Goal: Information Seeking & Learning: Learn about a topic

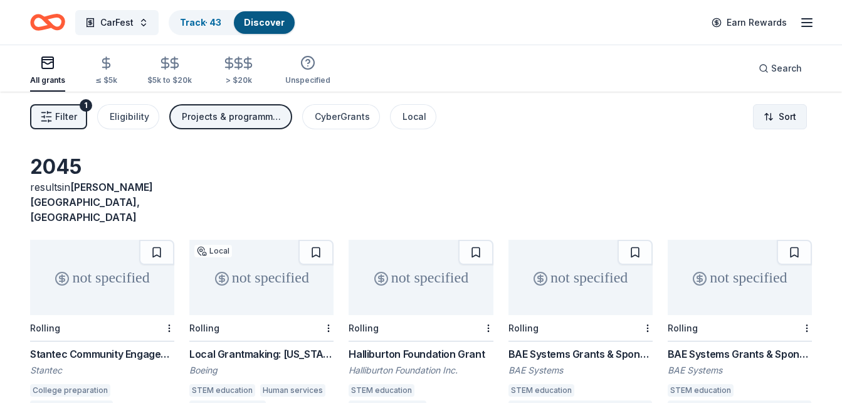
click at [779, 120] on html "CarFest Track · 43 Discover Earn Rewards All grants ≤ $5k $5k to $20k > $20k Un…" at bounding box center [421, 201] width 842 height 403
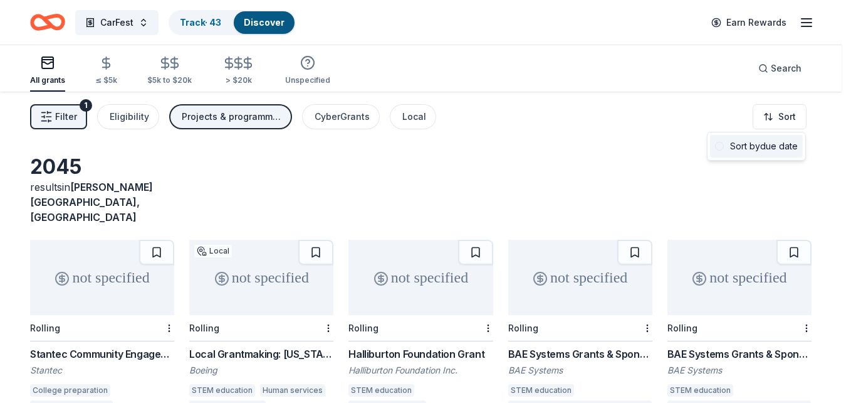
click at [775, 144] on div "Sort by due date" at bounding box center [756, 146] width 93 height 23
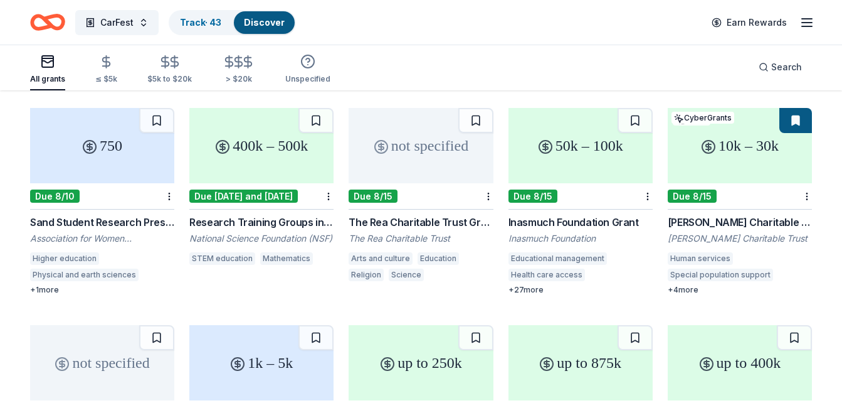
scroll to position [133, 0]
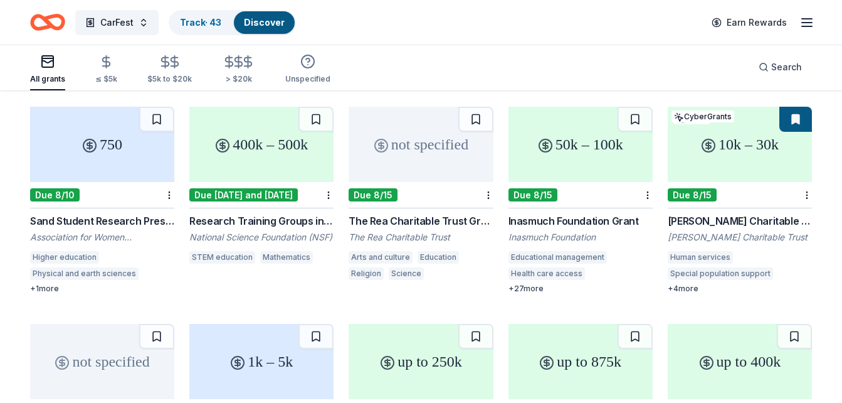
click at [431, 213] on div "The Rea Charitable Trust Grant" at bounding box center [421, 220] width 144 height 15
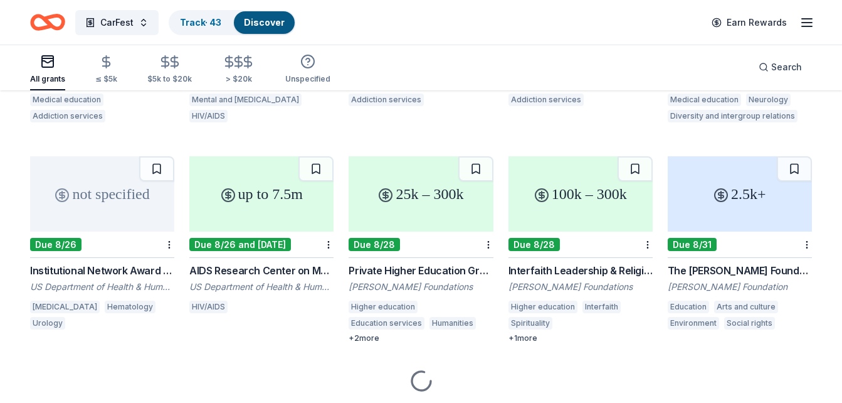
scroll to position [735, 0]
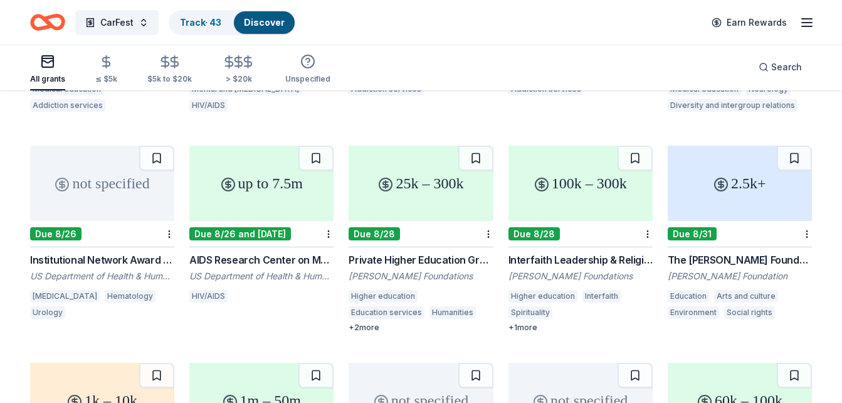
click at [760, 252] on div "The Nora Roberts Foundation Grant" at bounding box center [740, 259] width 144 height 15
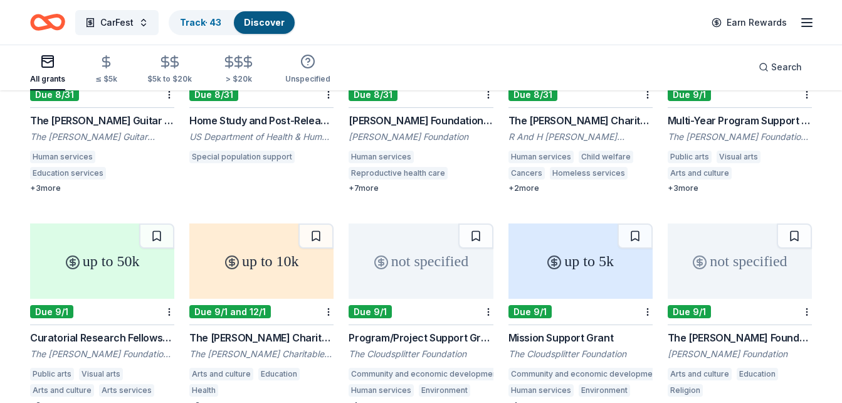
scroll to position [1028, 0]
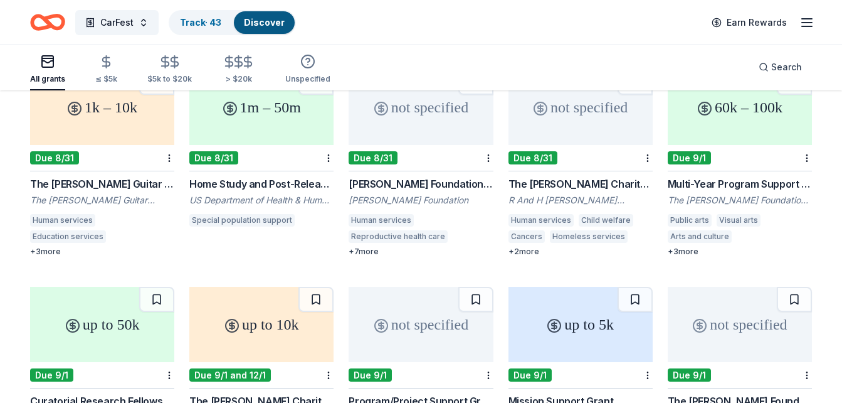
click at [102, 176] on div "The Martin Guitar Charitable Foundation Grant" at bounding box center [102, 183] width 144 height 15
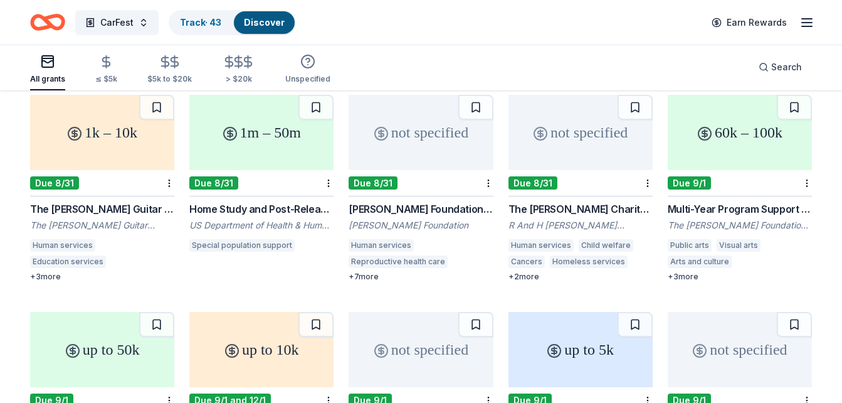
scroll to position [977, 0]
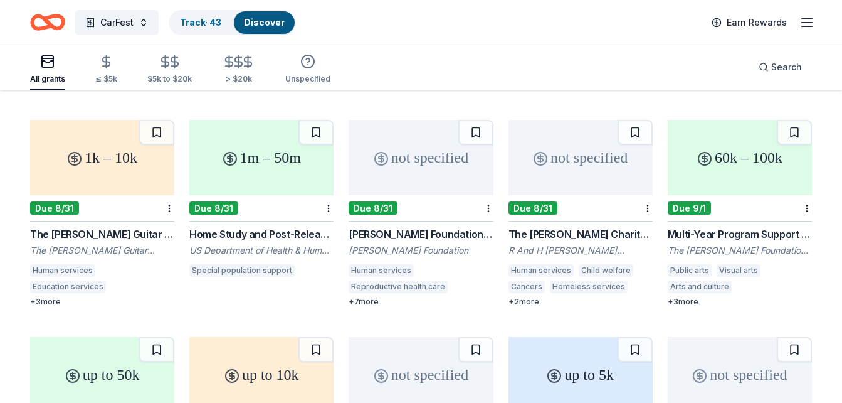
click at [397, 226] on div "Leland Fikes Foundation Grants Leland Fikes Foundation Human services Reproduct…" at bounding box center [421, 266] width 144 height 80
click at [598, 226] on div "The Hitchman Charitable Trust" at bounding box center [580, 233] width 144 height 15
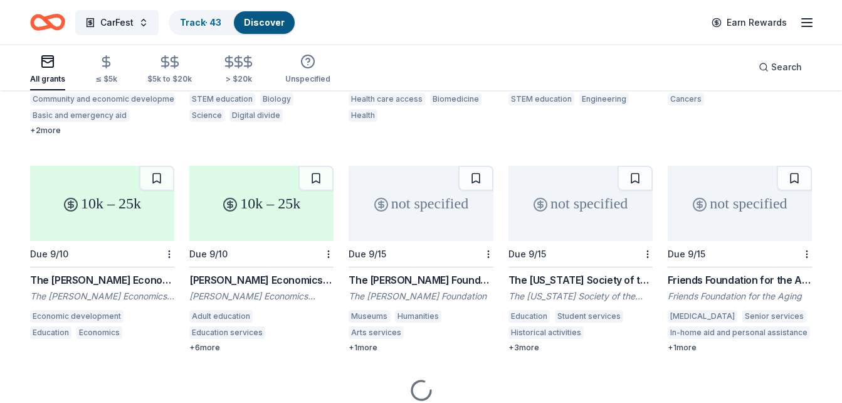
scroll to position [1603, 0]
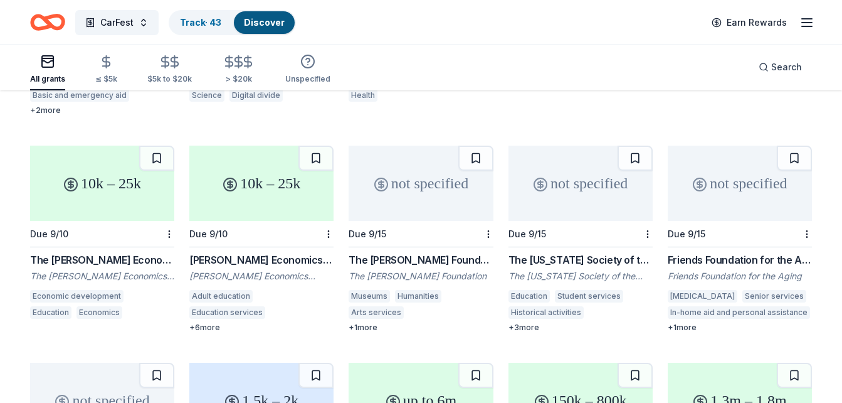
click at [82, 252] on div "The Calvin K. Kazanjian Economics Foundation Grant" at bounding box center [102, 259] width 144 height 15
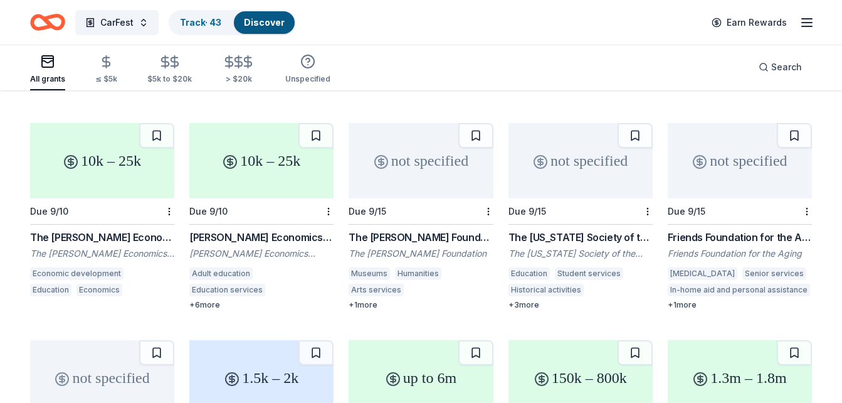
scroll to position [1628, 0]
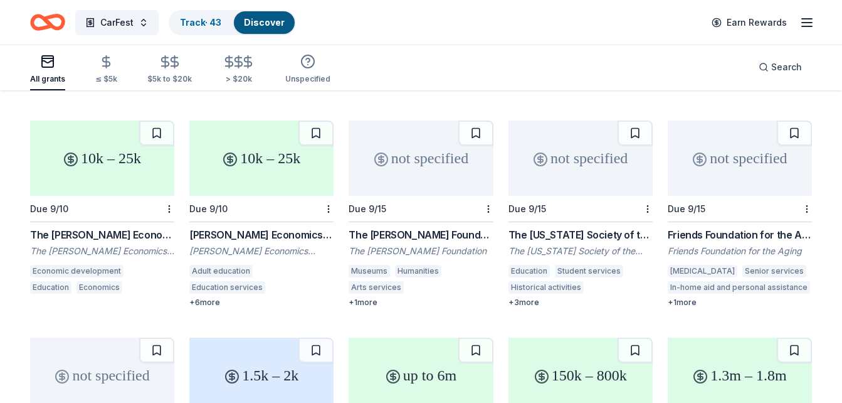
click at [456, 227] on div "The Robert Lehman Foundation Grant" at bounding box center [421, 234] width 144 height 15
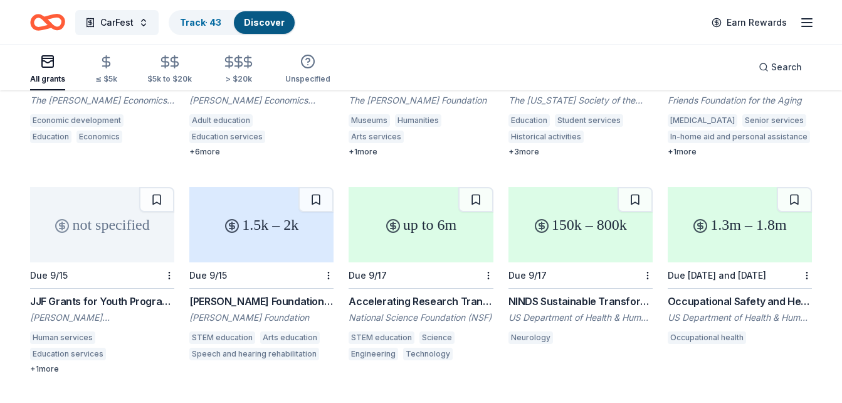
scroll to position [1803, 0]
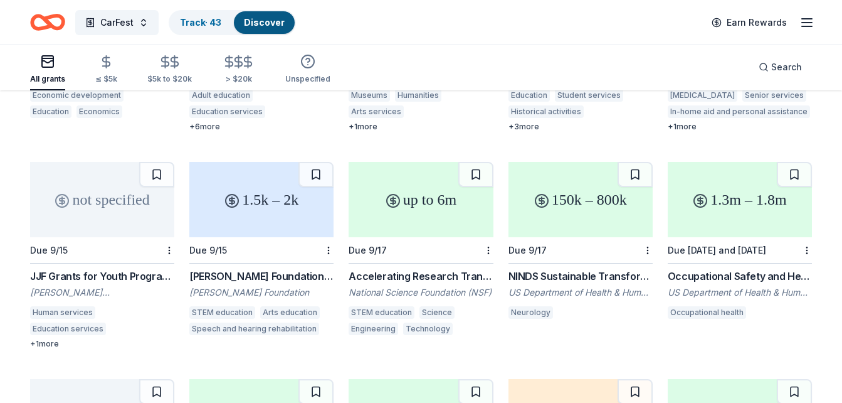
click at [107, 286] on div "James Joseph Ford Foundation" at bounding box center [102, 292] width 144 height 13
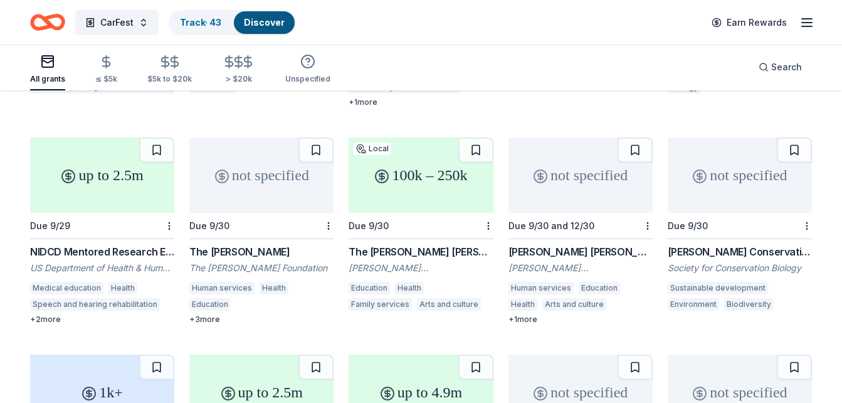
scroll to position [2262, 0]
click at [424, 243] on div "The [PERSON_NAME] [PERSON_NAME] Foundation Grant" at bounding box center [421, 250] width 144 height 15
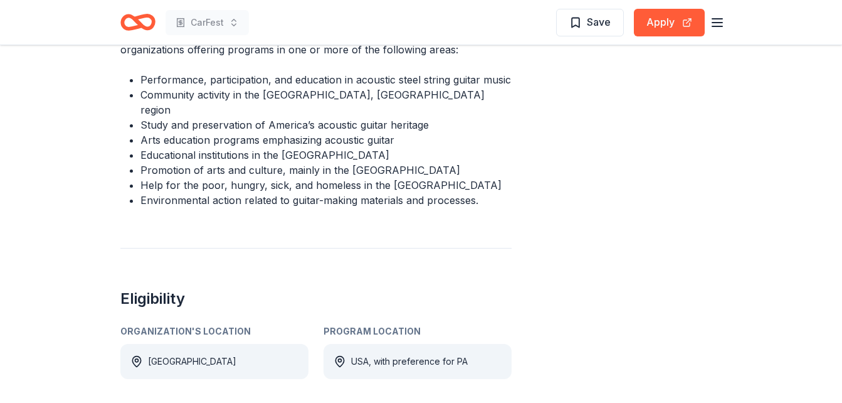
scroll to position [502, 0]
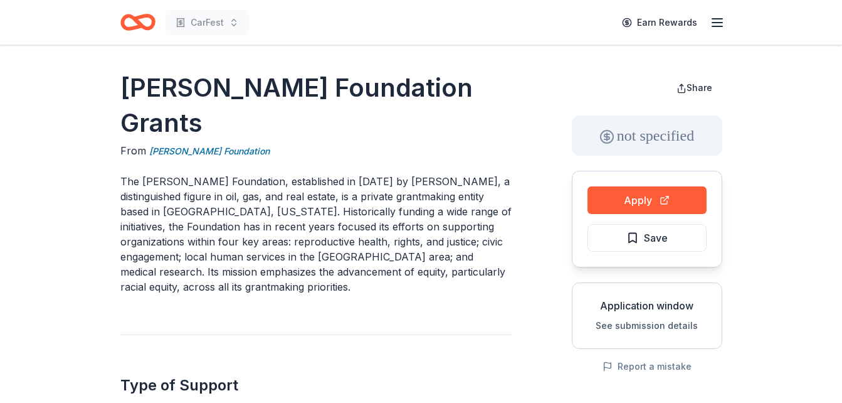
click at [374, 197] on p "The Leland Fikes Foundation, established in 1954 by Leland Fikes, a distinguish…" at bounding box center [315, 234] width 391 height 120
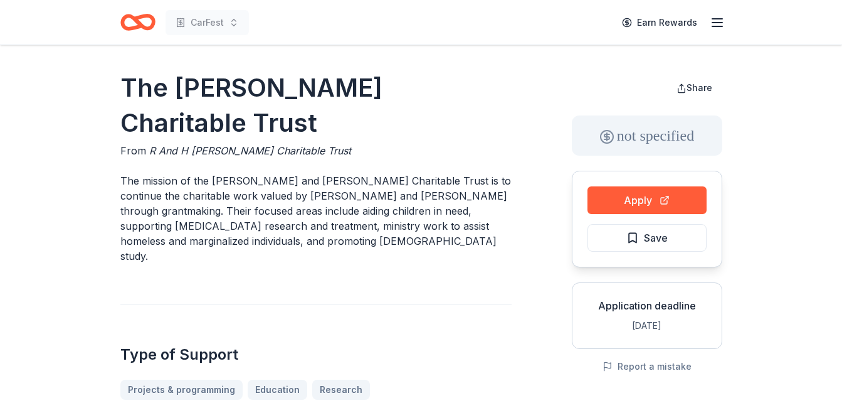
click at [345, 182] on p "The mission of the Robert and Helen Hitchman Charitable Trust is to continue th…" at bounding box center [315, 218] width 391 height 90
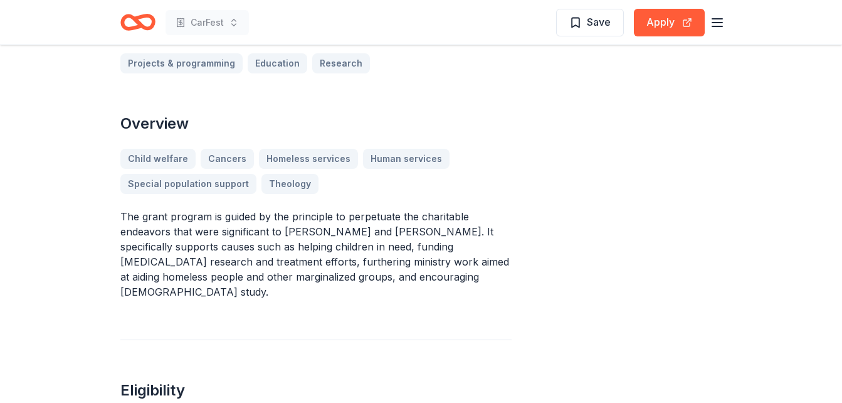
scroll to position [351, 0]
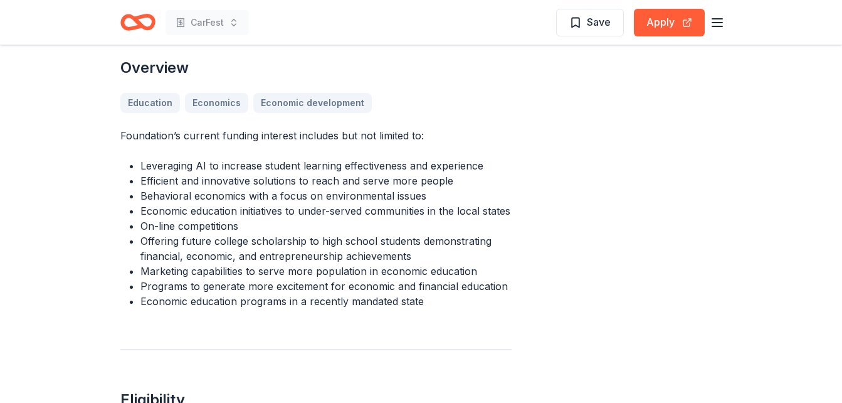
scroll to position [477, 0]
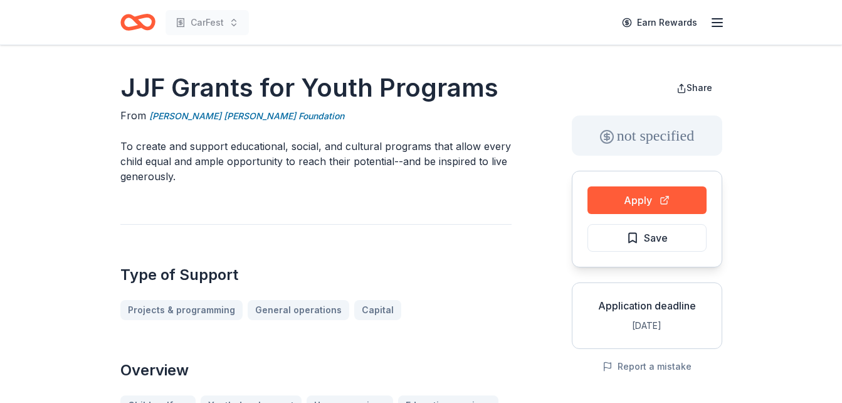
click at [378, 171] on p "To create and support educational, social, and cultural programs that allow eve…" at bounding box center [315, 161] width 391 height 45
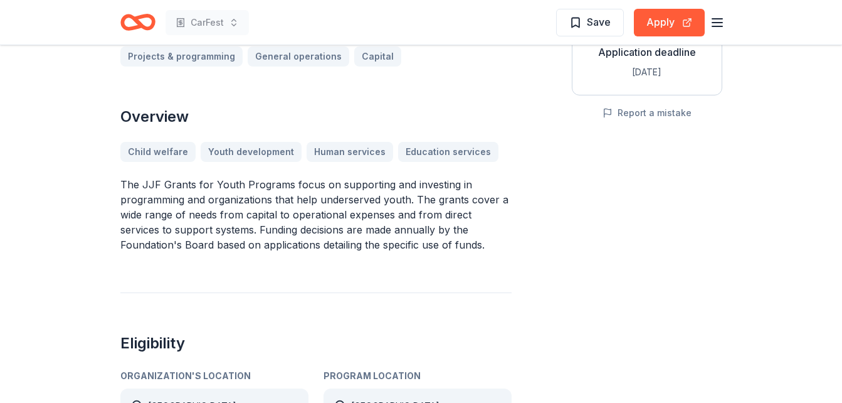
scroll to position [276, 0]
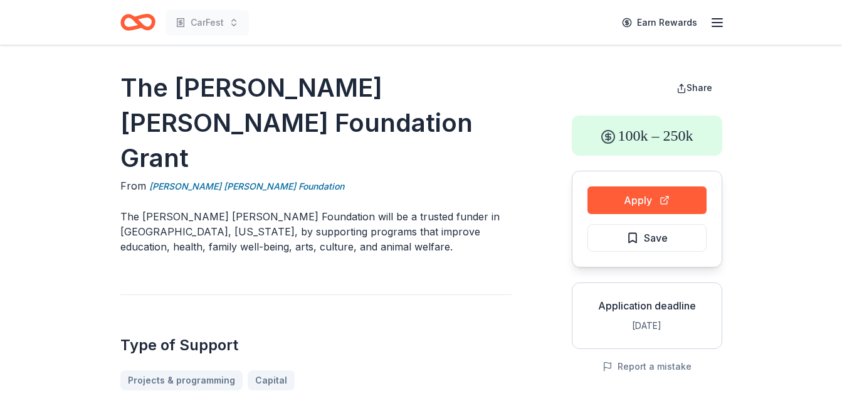
click at [365, 209] on p "The [PERSON_NAME] [PERSON_NAME] Foundation will be a trusted funder in [GEOGRAP…" at bounding box center [315, 231] width 391 height 45
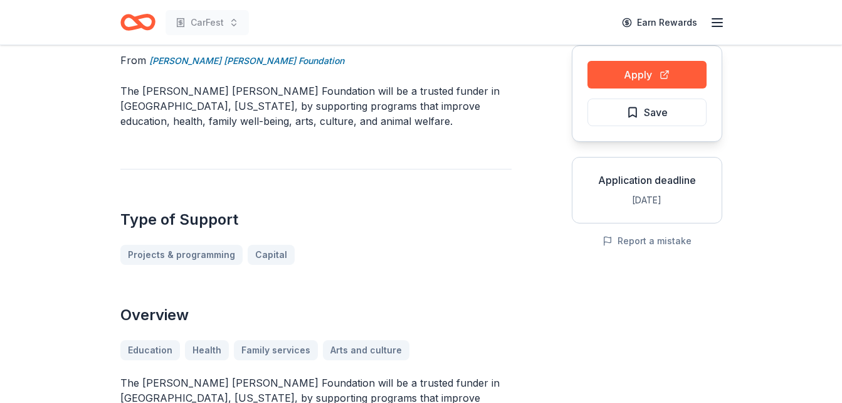
scroll to position [25, 0]
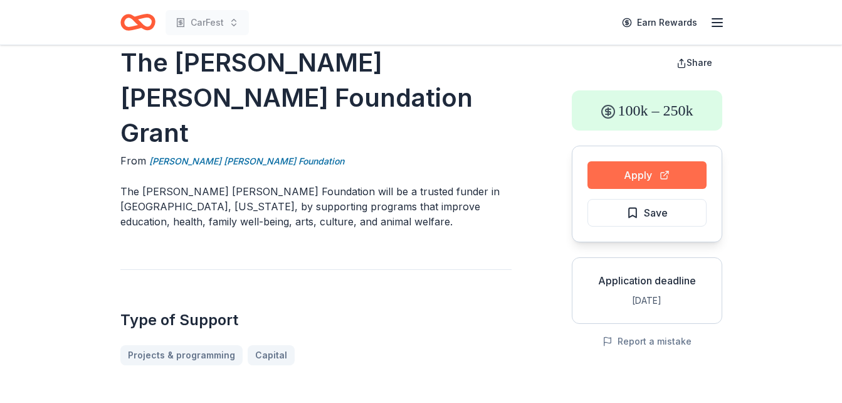
click at [640, 176] on button "Apply" at bounding box center [646, 175] width 119 height 28
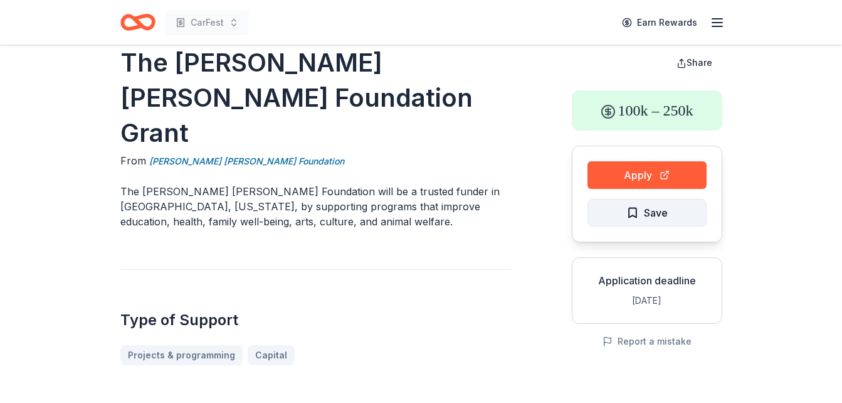
click at [630, 214] on span "Save" at bounding box center [646, 212] width 41 height 16
click at [334, 269] on div "Type of Support Projects & programming Capital" at bounding box center [315, 317] width 391 height 96
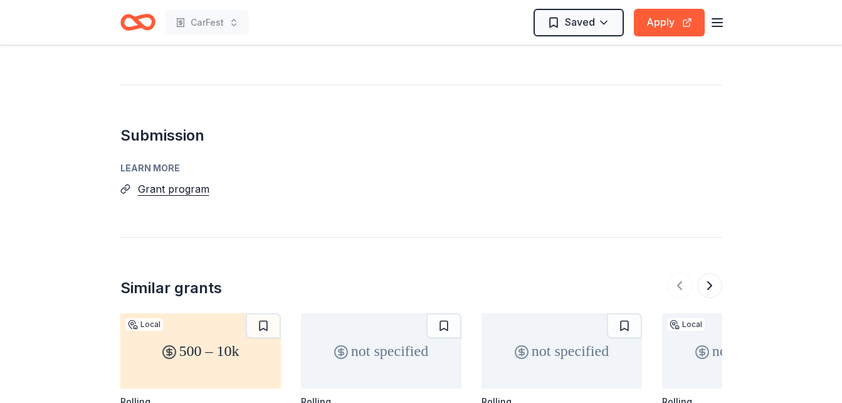
scroll to position [903, 0]
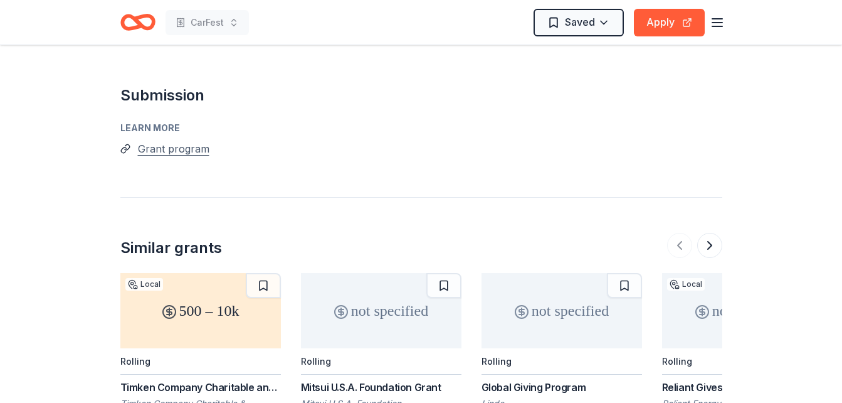
click at [176, 140] on button "Grant program" at bounding box center [173, 148] width 71 height 16
